Goal: Task Accomplishment & Management: Complete application form

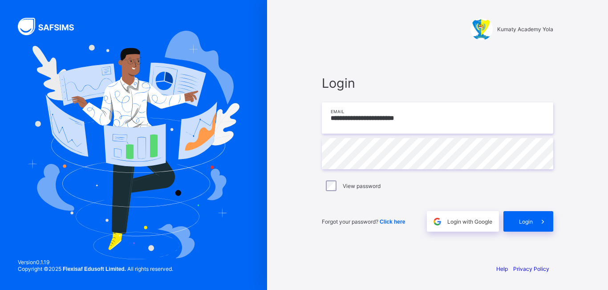
click at [420, 122] on input "**********" at bounding box center [438, 117] width 232 height 31
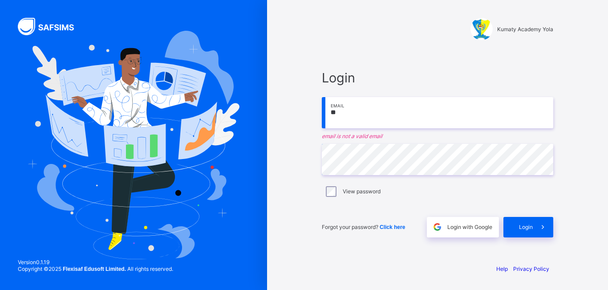
type input "**********"
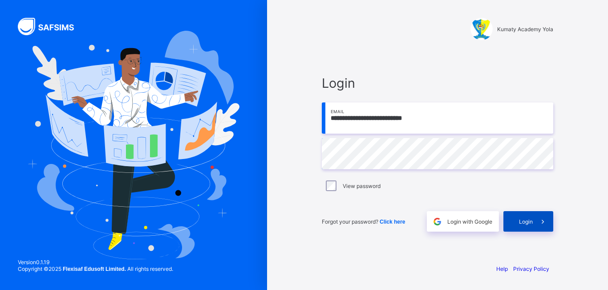
click at [537, 216] on span at bounding box center [543, 221] width 20 height 20
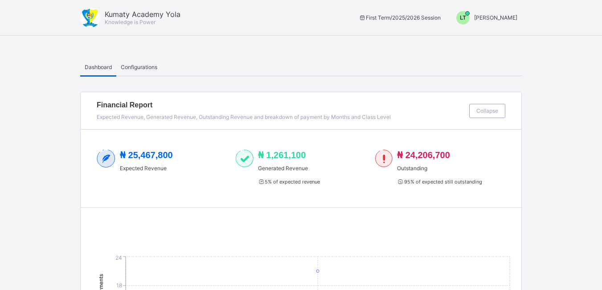
click at [466, 18] on span "LT" at bounding box center [463, 18] width 6 height 6
click at [483, 38] on span "Switch to Admin View" at bounding box center [484, 38] width 68 height 10
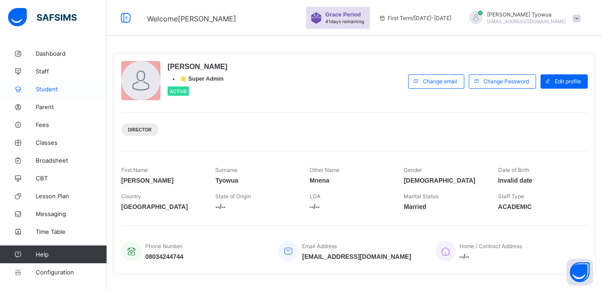
click at [56, 90] on span "Student" at bounding box center [71, 89] width 71 height 7
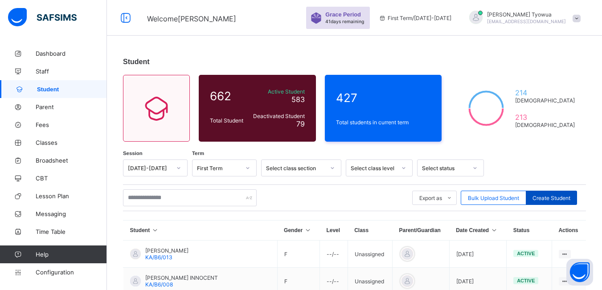
click at [554, 194] on div "Create Student" at bounding box center [551, 198] width 51 height 14
select select "**"
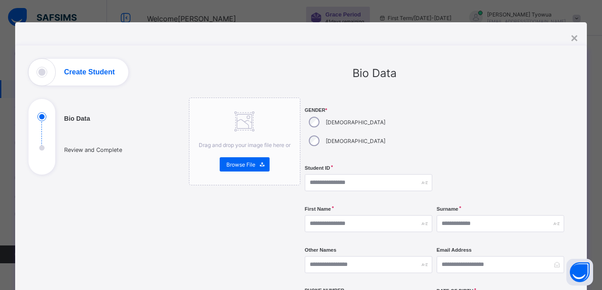
click at [576, 37] on div "×" at bounding box center [574, 38] width 7 height 14
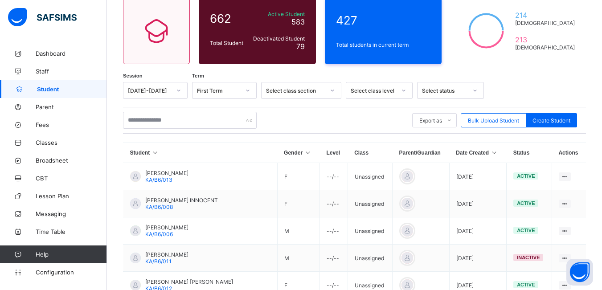
scroll to position [94, 0]
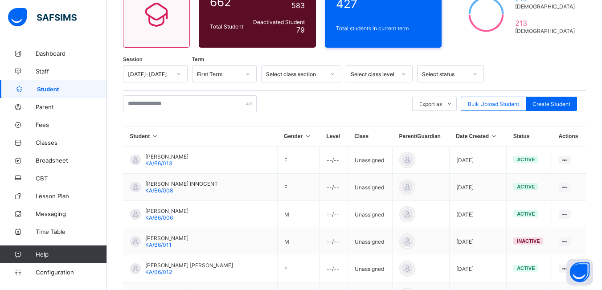
click at [490, 136] on icon at bounding box center [494, 136] width 8 height 6
click at [490, 139] on icon at bounding box center [494, 136] width 8 height 6
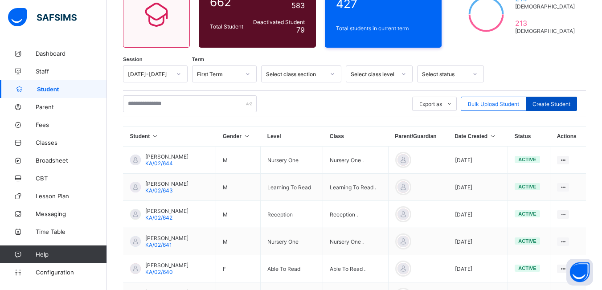
click at [563, 107] on span "Create Student" at bounding box center [551, 104] width 38 height 7
select select "**"
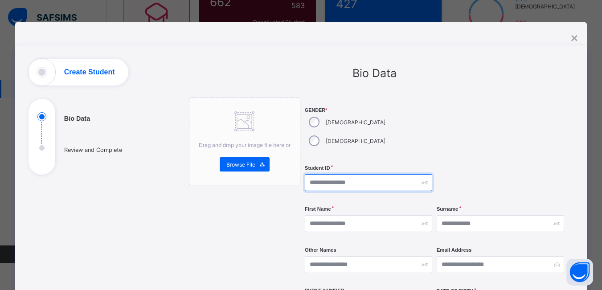
click at [347, 174] on input "text" at bounding box center [368, 182] width 127 height 17
type input "*********"
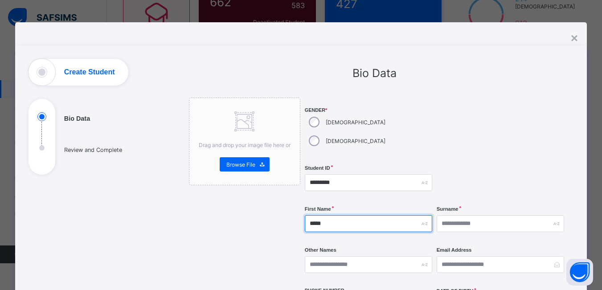
type input "*****"
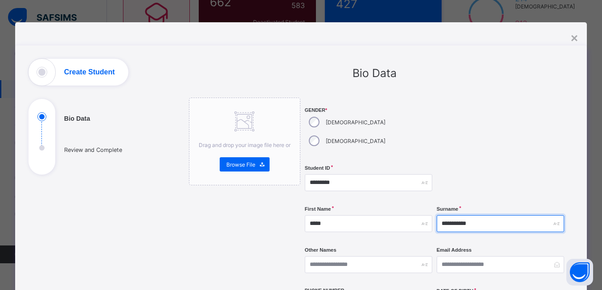
type input "**********"
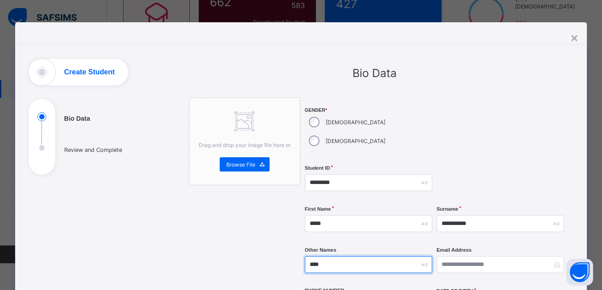
scroll to position [90, 0]
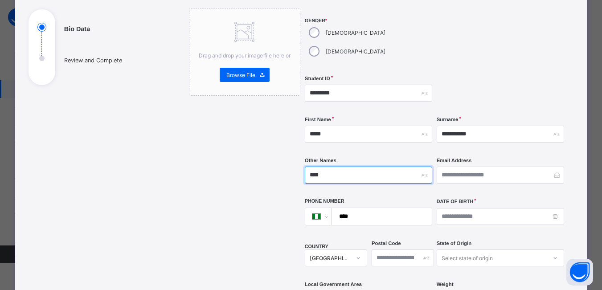
type input "****"
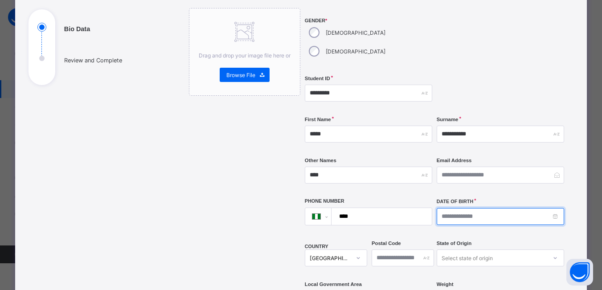
click at [439, 208] on input at bounding box center [500, 216] width 127 height 17
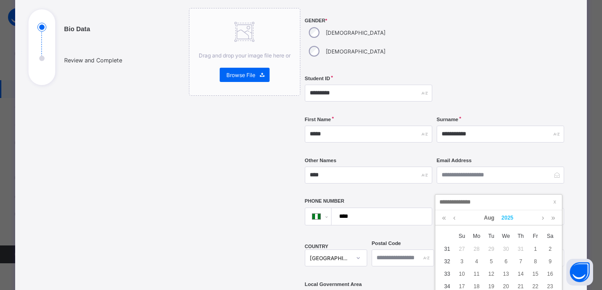
click at [511, 220] on link "2025" at bounding box center [507, 217] width 19 height 15
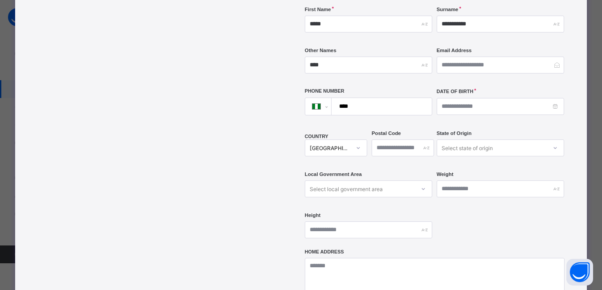
scroll to position [207, 0]
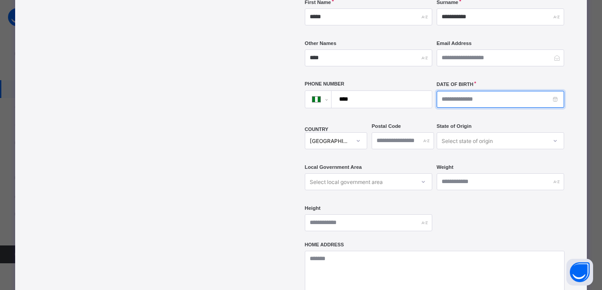
click at [446, 91] on input at bounding box center [500, 99] width 127 height 17
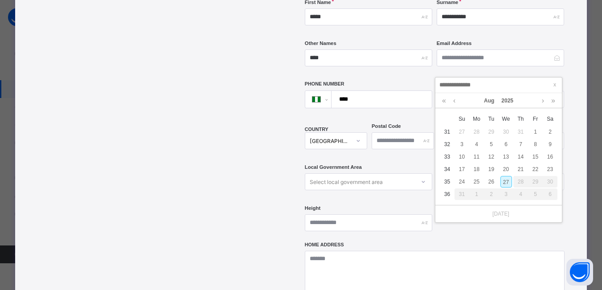
click at [461, 82] on input at bounding box center [498, 85] width 121 height 10
click at [512, 99] on link "2025" at bounding box center [507, 100] width 19 height 15
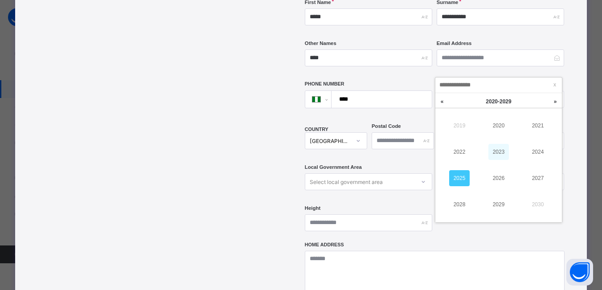
click at [495, 150] on link "2023" at bounding box center [498, 152] width 20 height 16
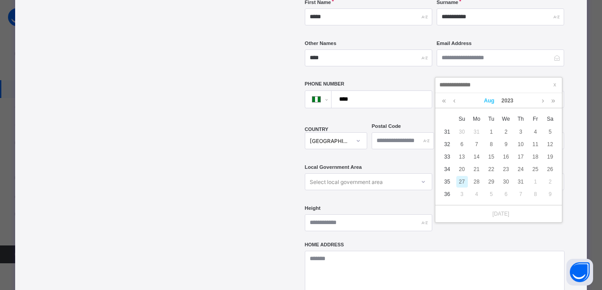
click at [489, 99] on link "Aug" at bounding box center [488, 100] width 17 height 15
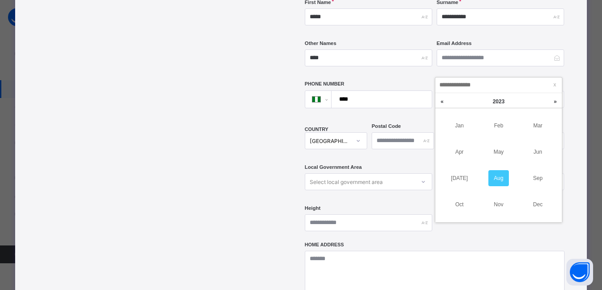
click at [534, 201] on link "Dec" at bounding box center [537, 204] width 20 height 16
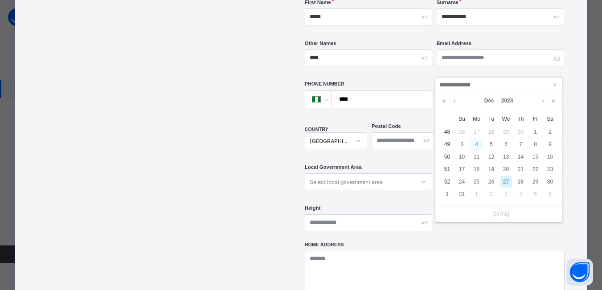
click at [478, 141] on div "4" at bounding box center [477, 145] width 12 height 12
type input "**********"
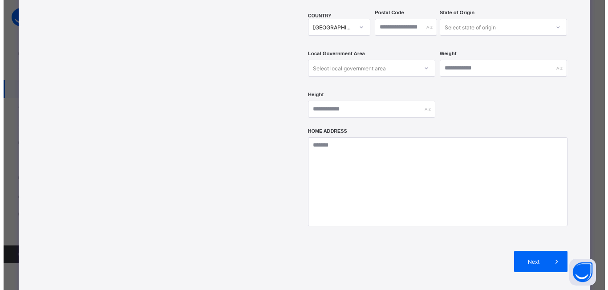
scroll to position [347, 0]
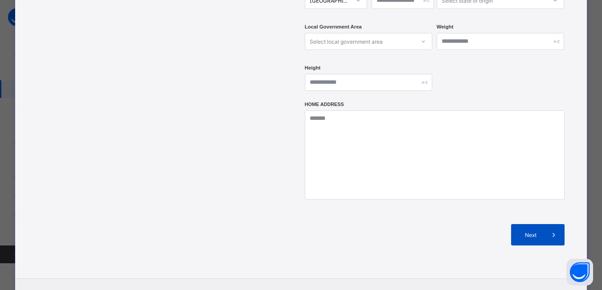
click at [546, 224] on span at bounding box center [553, 234] width 21 height 21
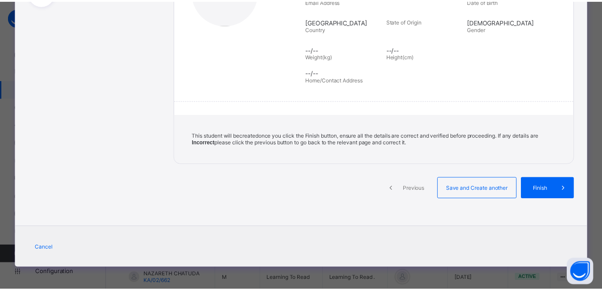
scroll to position [170, 0]
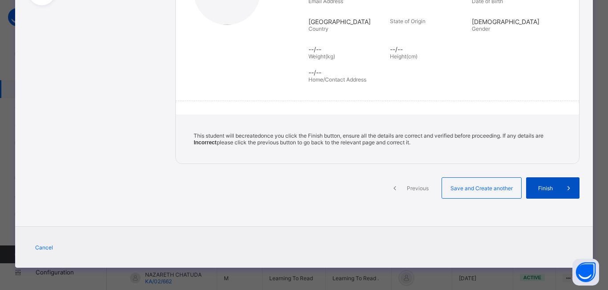
click at [551, 194] on div "Finish" at bounding box center [552, 187] width 53 height 21
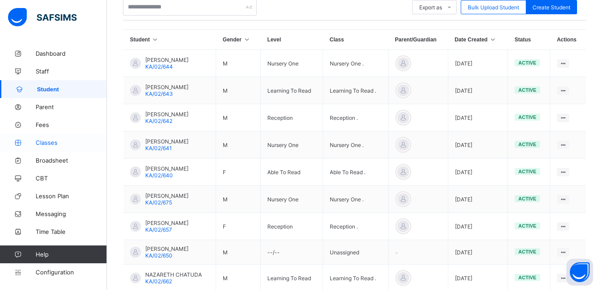
click at [49, 143] on span "Classes" at bounding box center [71, 142] width 71 height 7
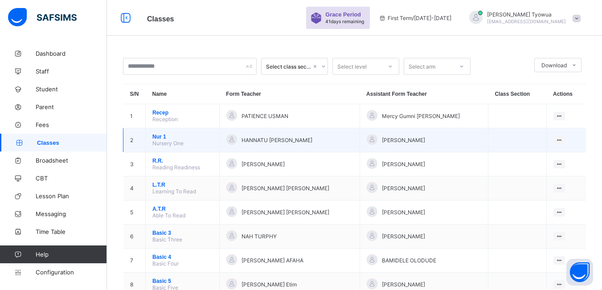
click at [158, 139] on span "Nur 1" at bounding box center [182, 137] width 60 height 6
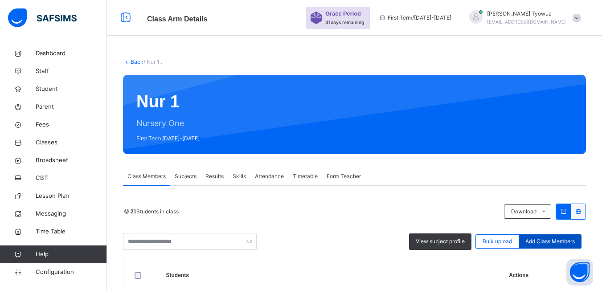
click at [554, 239] on span "Add Class Members" at bounding box center [549, 241] width 49 height 8
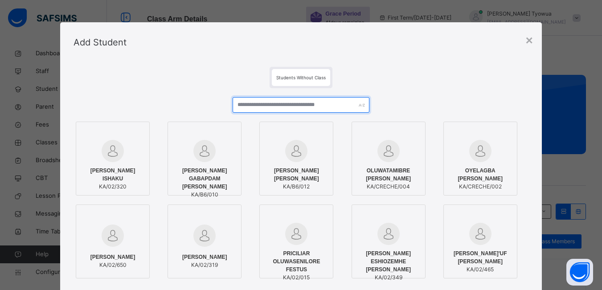
click at [299, 102] on input "text" at bounding box center [301, 105] width 136 height 16
type input "*"
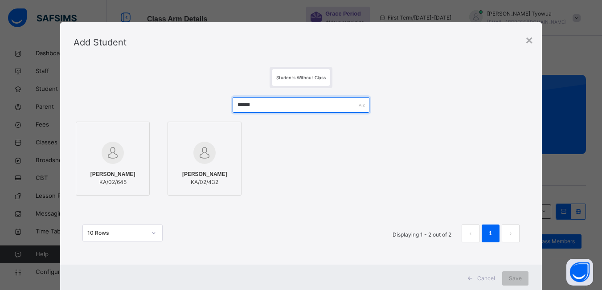
type input "******"
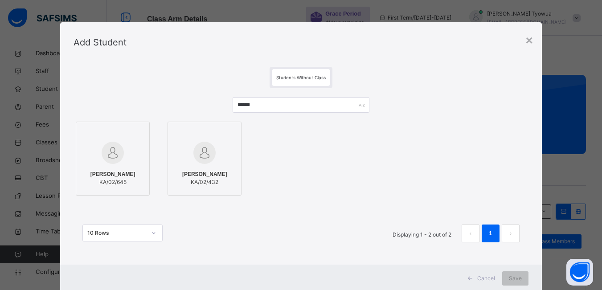
click at [81, 152] on div at bounding box center [113, 153] width 64 height 26
click at [518, 273] on div "Save" at bounding box center [521, 278] width 26 height 14
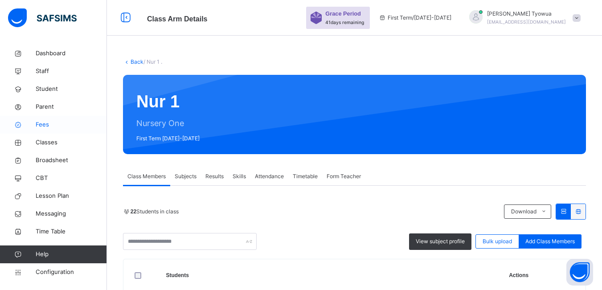
click at [40, 123] on span "Fees" at bounding box center [71, 124] width 71 height 9
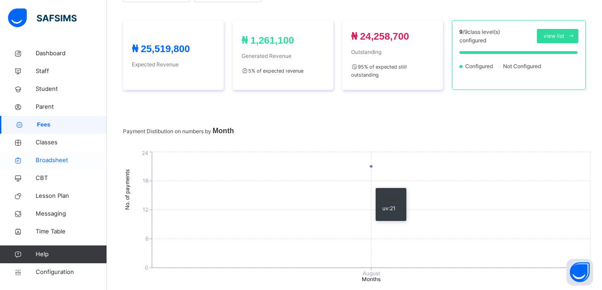
scroll to position [141, 0]
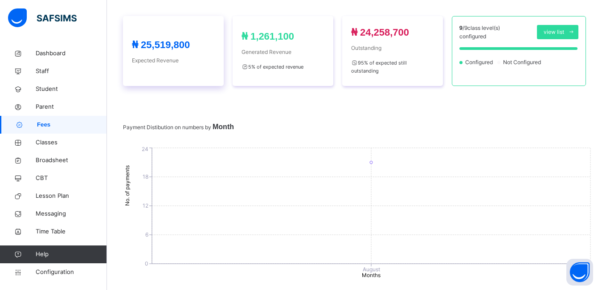
click at [180, 66] on div "₦ 25,519,800 Expected Revenue" at bounding box center [173, 51] width 101 height 70
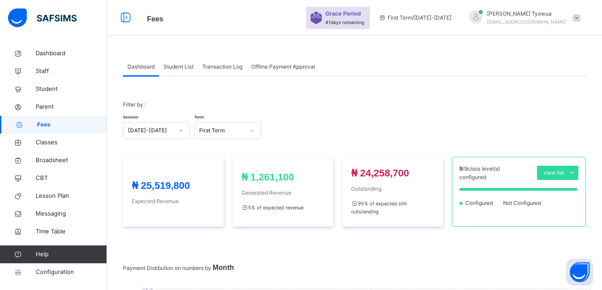
click at [180, 70] on span "Student List" at bounding box center [178, 67] width 30 height 8
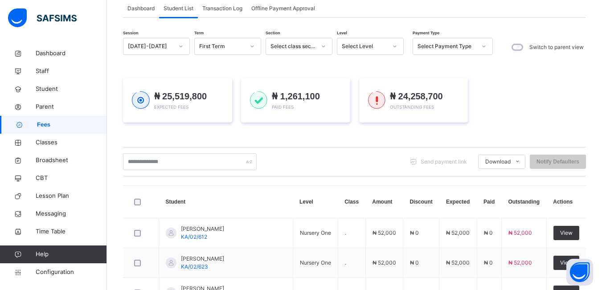
scroll to position [60, 0]
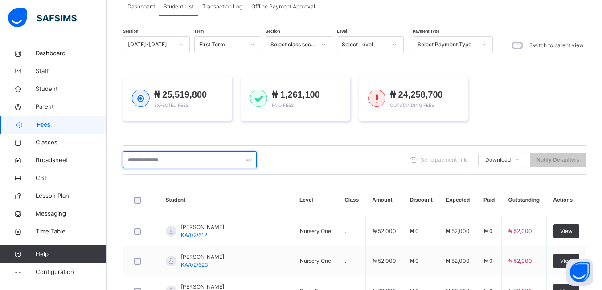
click at [182, 158] on input "text" at bounding box center [190, 159] width 134 height 17
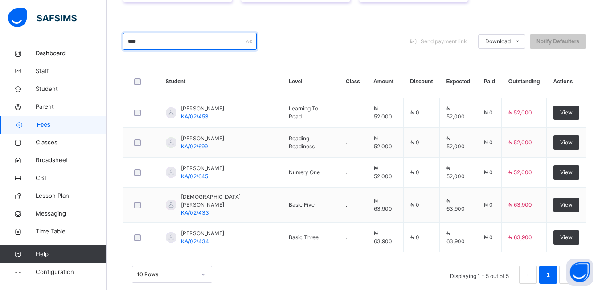
scroll to position [189, 0]
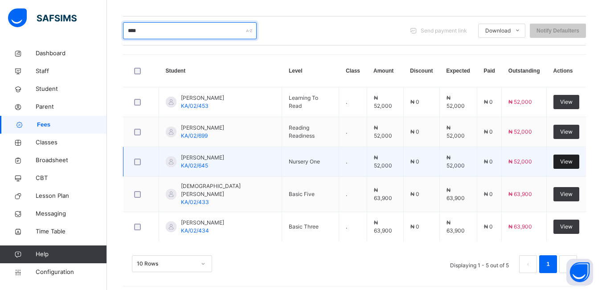
type input "****"
click at [571, 160] on span "View" at bounding box center [566, 162] width 12 height 8
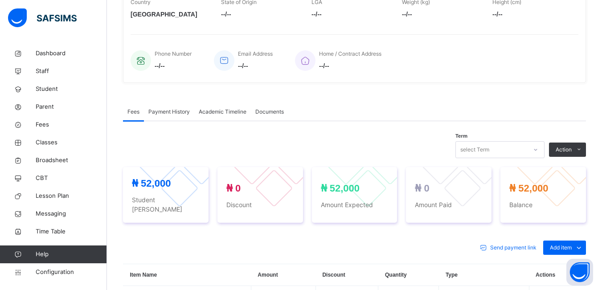
scroll to position [288, 0]
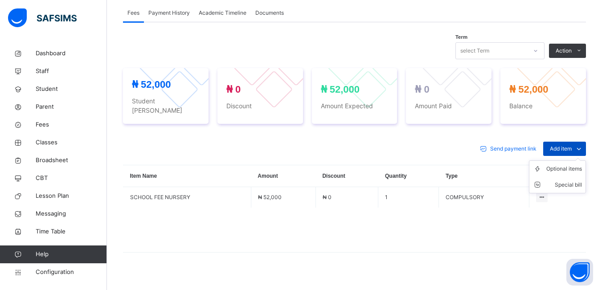
click at [579, 142] on span at bounding box center [578, 149] width 14 height 14
click at [575, 164] on div "Optional items" at bounding box center [564, 168] width 36 height 9
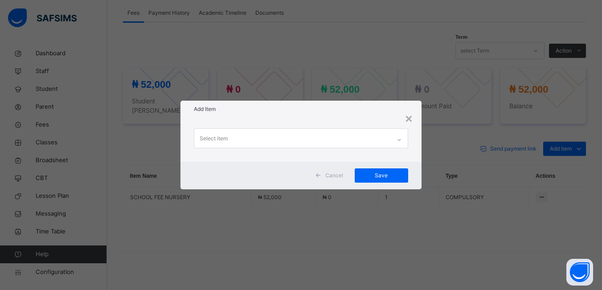
click at [325, 142] on div "Select item" at bounding box center [292, 138] width 196 height 19
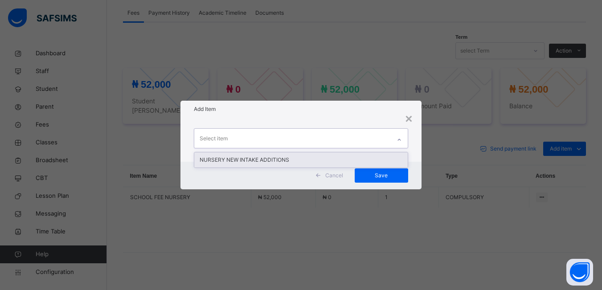
click at [262, 159] on div "NURSERY NEW INTAKE ADDITIONS" at bounding box center [300, 159] width 213 height 15
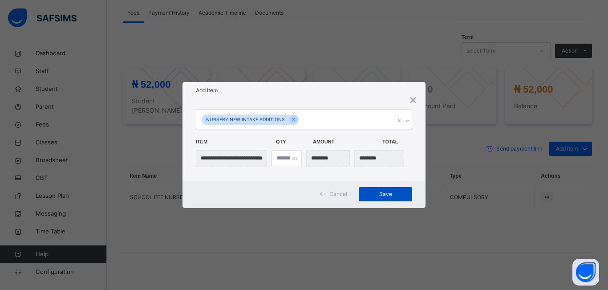
click at [375, 195] on span "Save" at bounding box center [386, 194] width 40 height 8
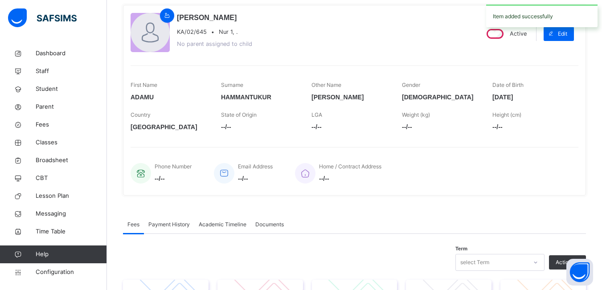
scroll to position [0, 0]
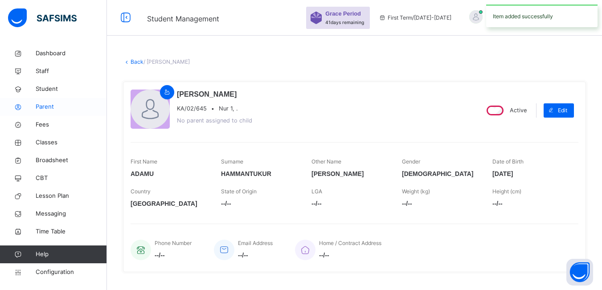
click at [47, 109] on span "Parent" at bounding box center [71, 106] width 71 height 9
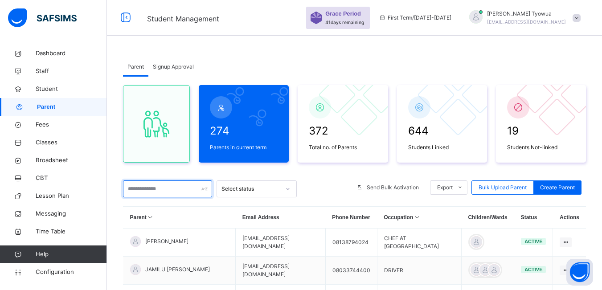
click at [171, 188] on input "text" at bounding box center [167, 188] width 89 height 17
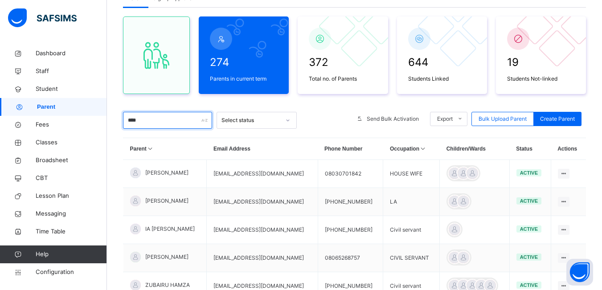
scroll to position [74, 0]
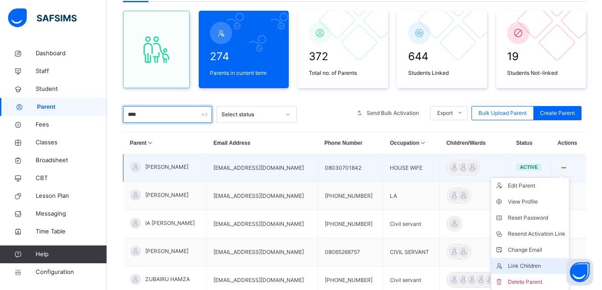
type input "****"
click at [536, 263] on div "Link Children" at bounding box center [536, 265] width 57 height 9
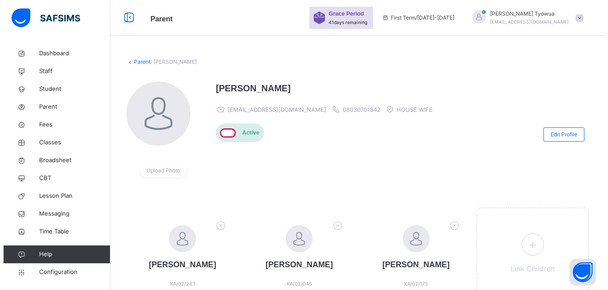
scroll to position [51, 0]
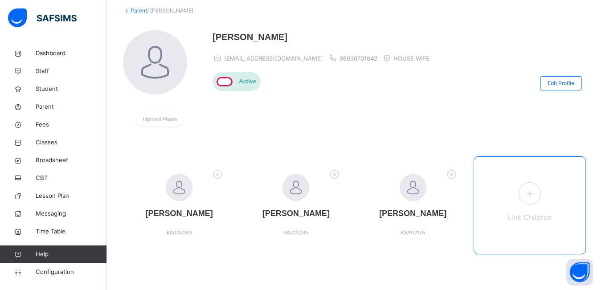
click at [538, 192] on icon at bounding box center [530, 193] width 16 height 17
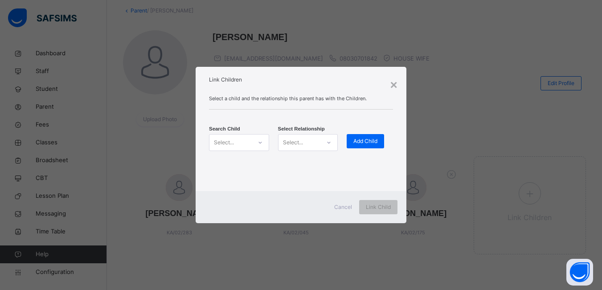
click at [253, 145] on div at bounding box center [260, 142] width 15 height 14
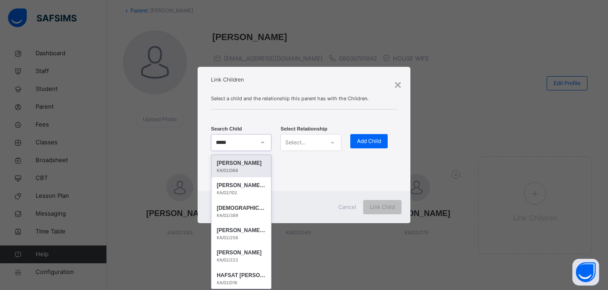
type input "******"
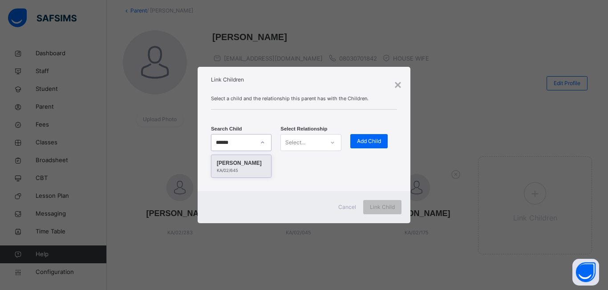
click at [252, 163] on div "[PERSON_NAME]" at bounding box center [241, 163] width 49 height 9
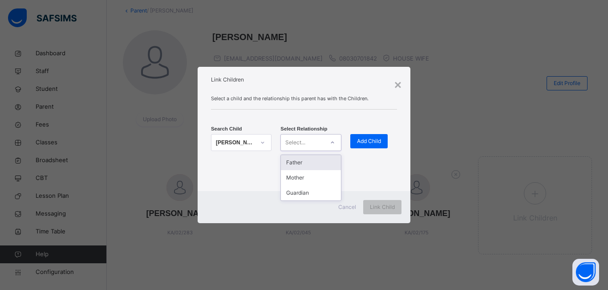
click at [336, 140] on div at bounding box center [332, 142] width 15 height 14
click at [294, 165] on div "Father" at bounding box center [311, 162] width 60 height 15
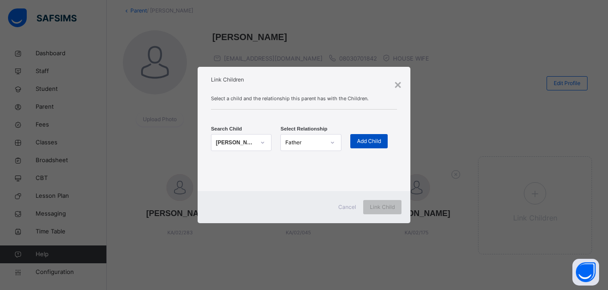
click at [359, 137] on span "Add Child" at bounding box center [369, 141] width 24 height 8
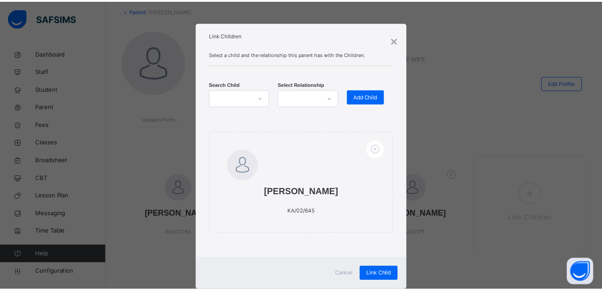
scroll to position [22, 0]
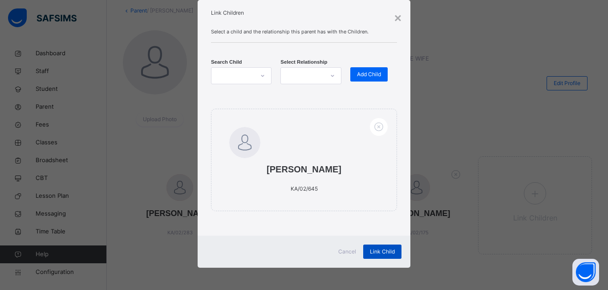
click at [380, 252] on span "Link Child" at bounding box center [382, 252] width 25 height 8
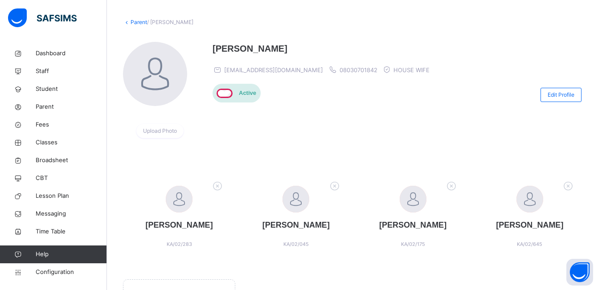
scroll to position [34, 0]
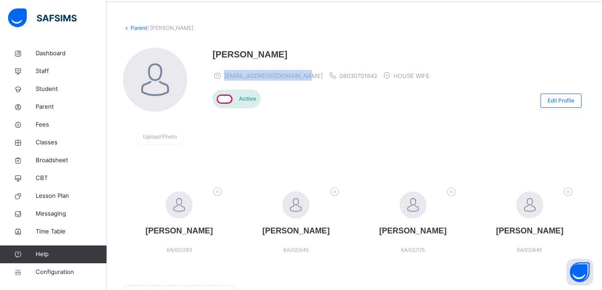
drag, startPoint x: 225, startPoint y: 76, endPoint x: 305, endPoint y: 78, distance: 79.7
click at [305, 78] on div "[EMAIL_ADDRESS][DOMAIN_NAME] 08030701842 HOUSE WIFE" at bounding box center [322, 75] width 221 height 11
copy span "[EMAIL_ADDRESS][DOMAIN_NAME]"
